Goal: Information Seeking & Learning: Learn about a topic

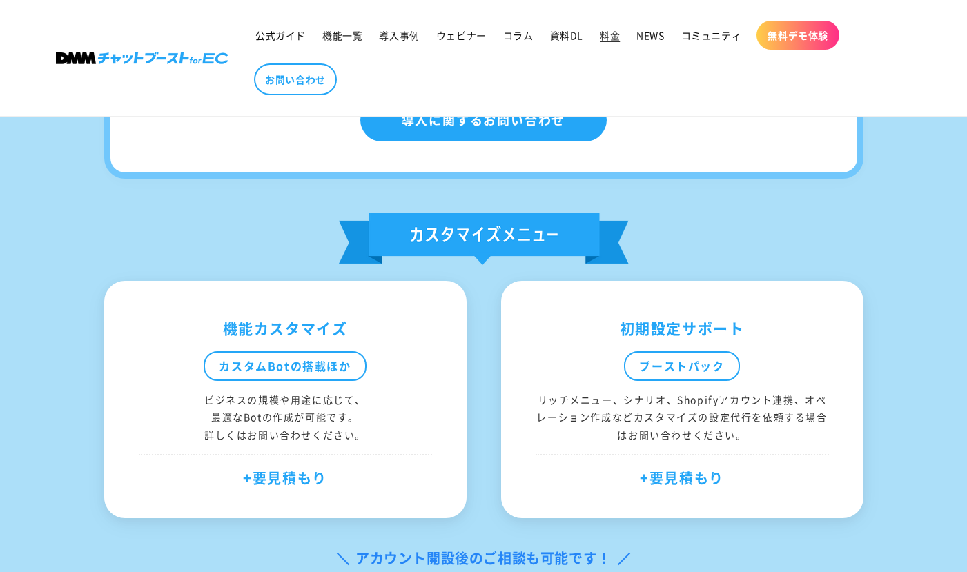
scroll to position [1329, 0]
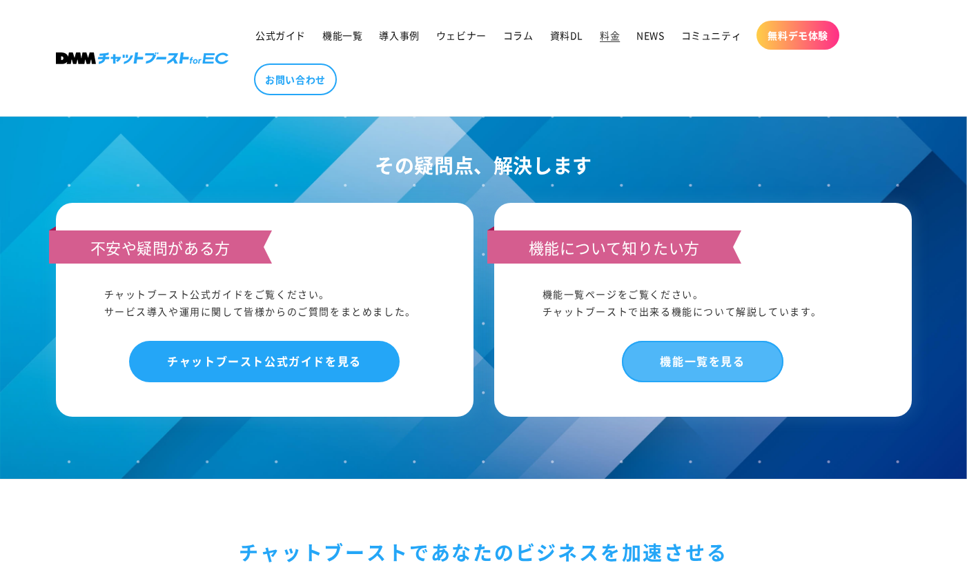
click at [665, 353] on link "機能一覧を見る" at bounding box center [702, 361] width 161 height 41
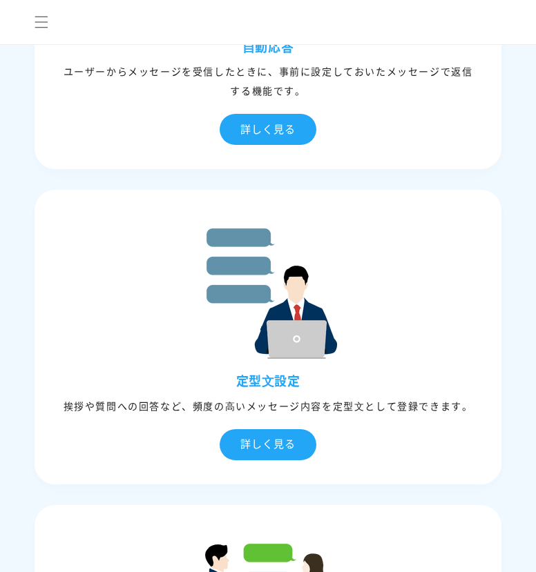
scroll to position [788, 0]
